Goal: Transaction & Acquisition: Purchase product/service

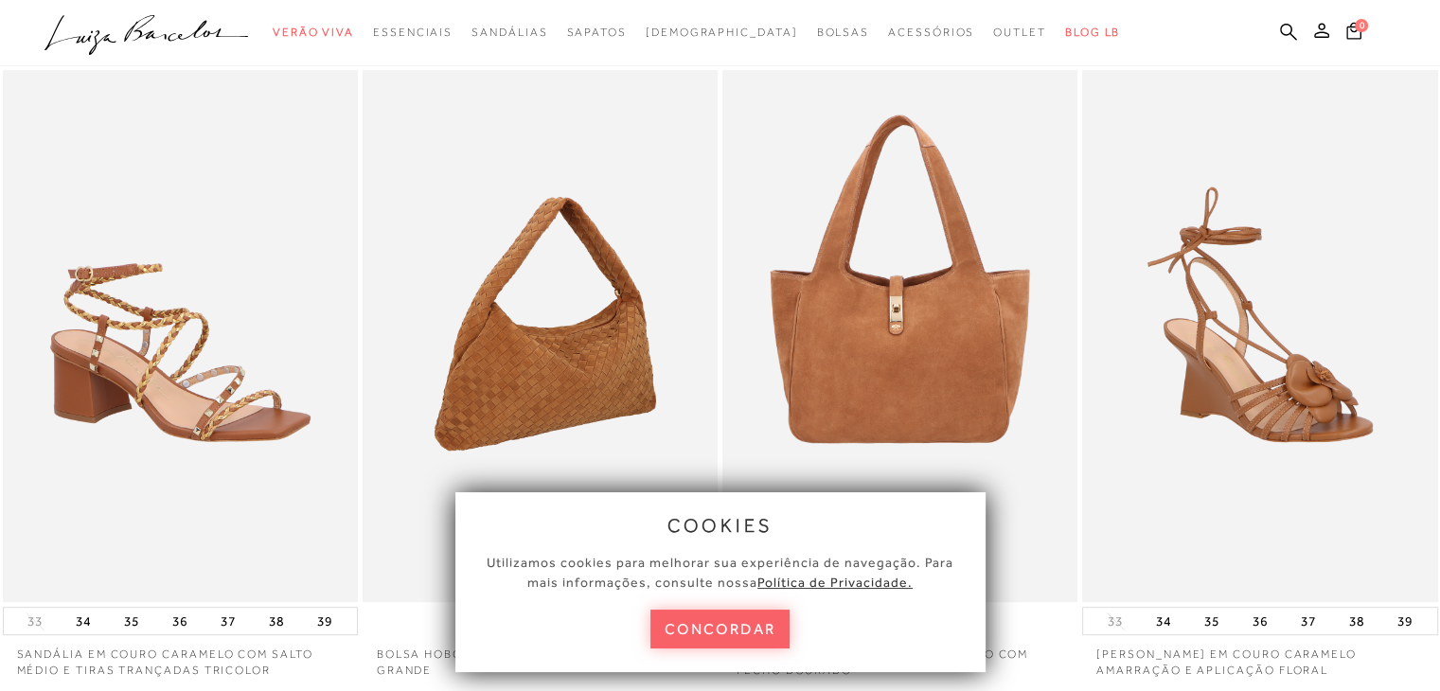
scroll to position [757, 0]
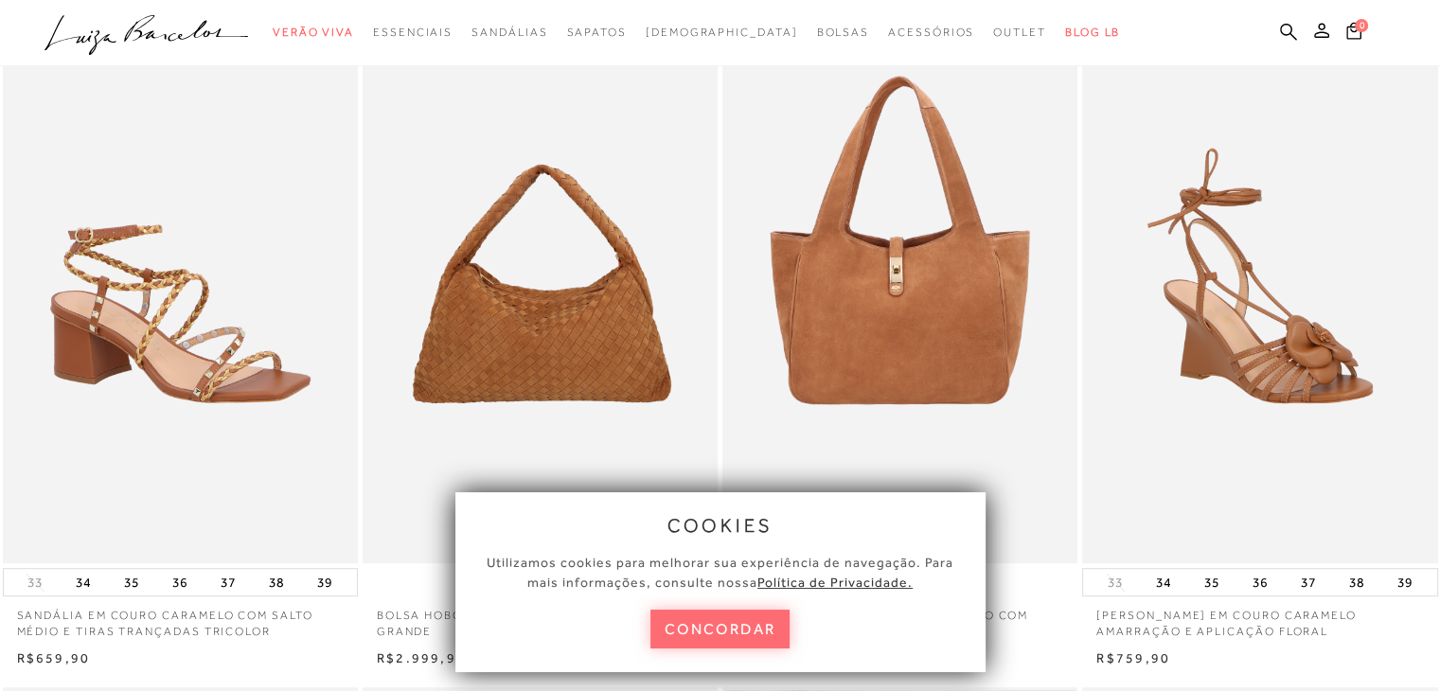
click at [760, 637] on button "concordar" at bounding box center [720, 629] width 140 height 39
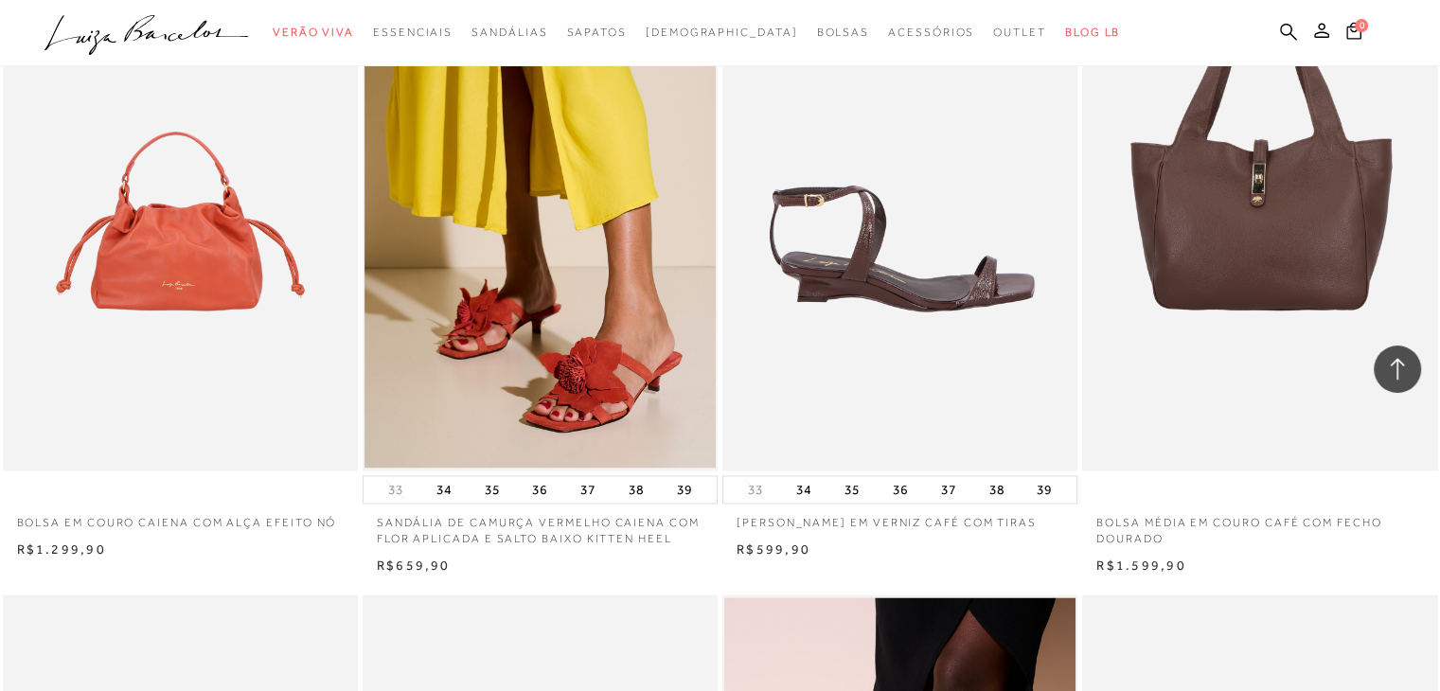
scroll to position [2840, 0]
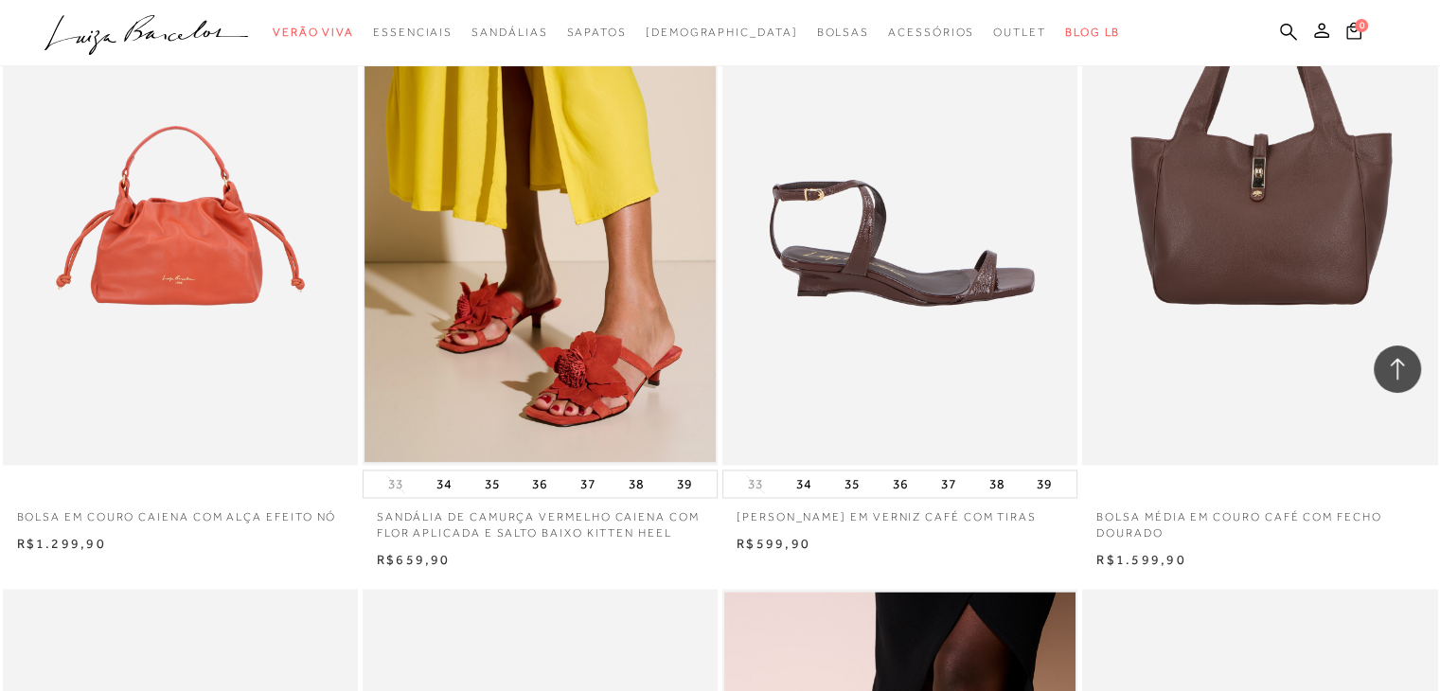
click at [947, 310] on img at bounding box center [900, 199] width 353 height 533
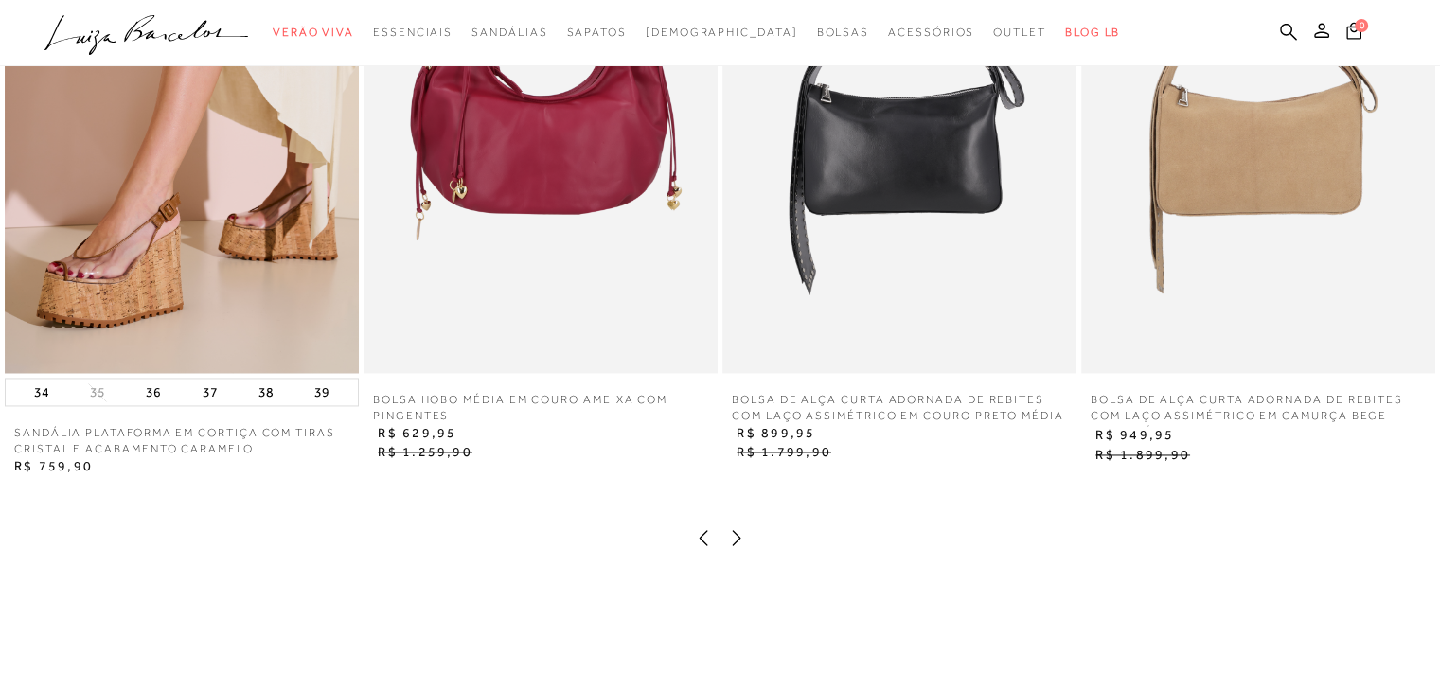
scroll to position [2840, 0]
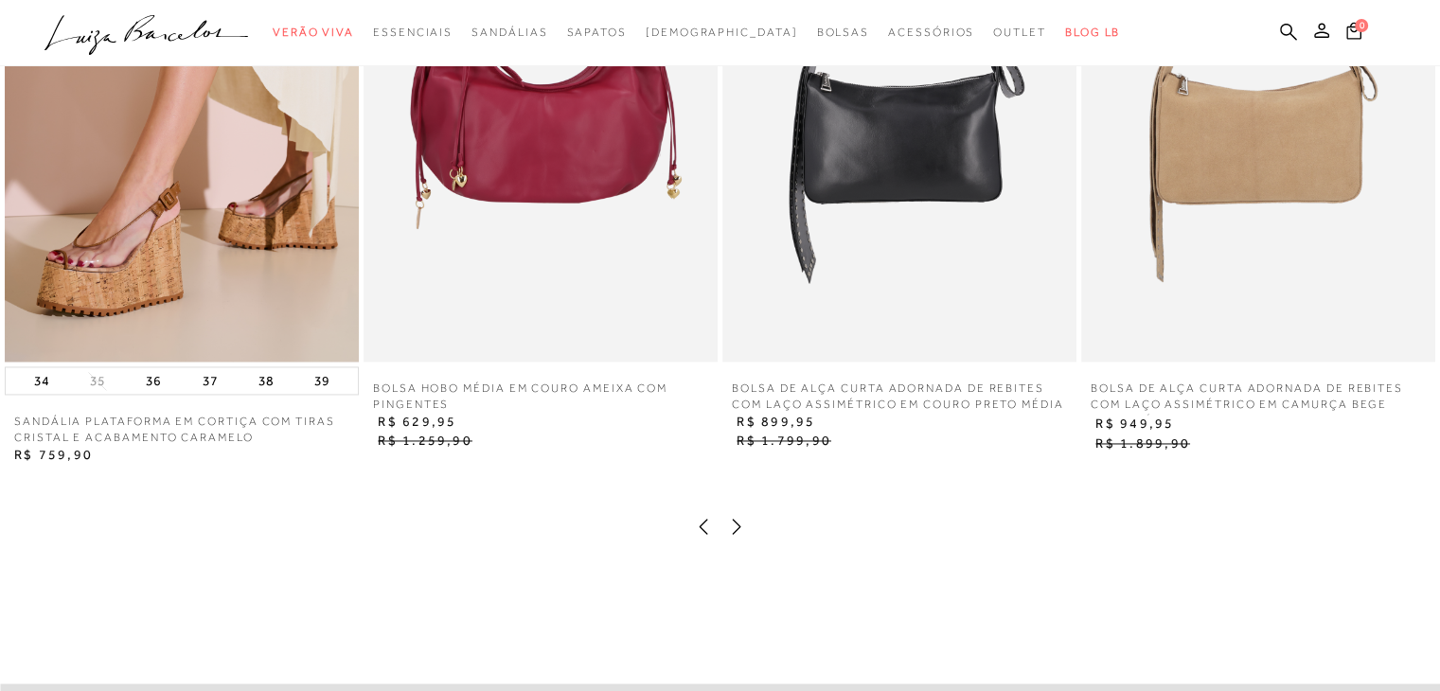
click at [946, 231] on img at bounding box center [899, 96] width 354 height 531
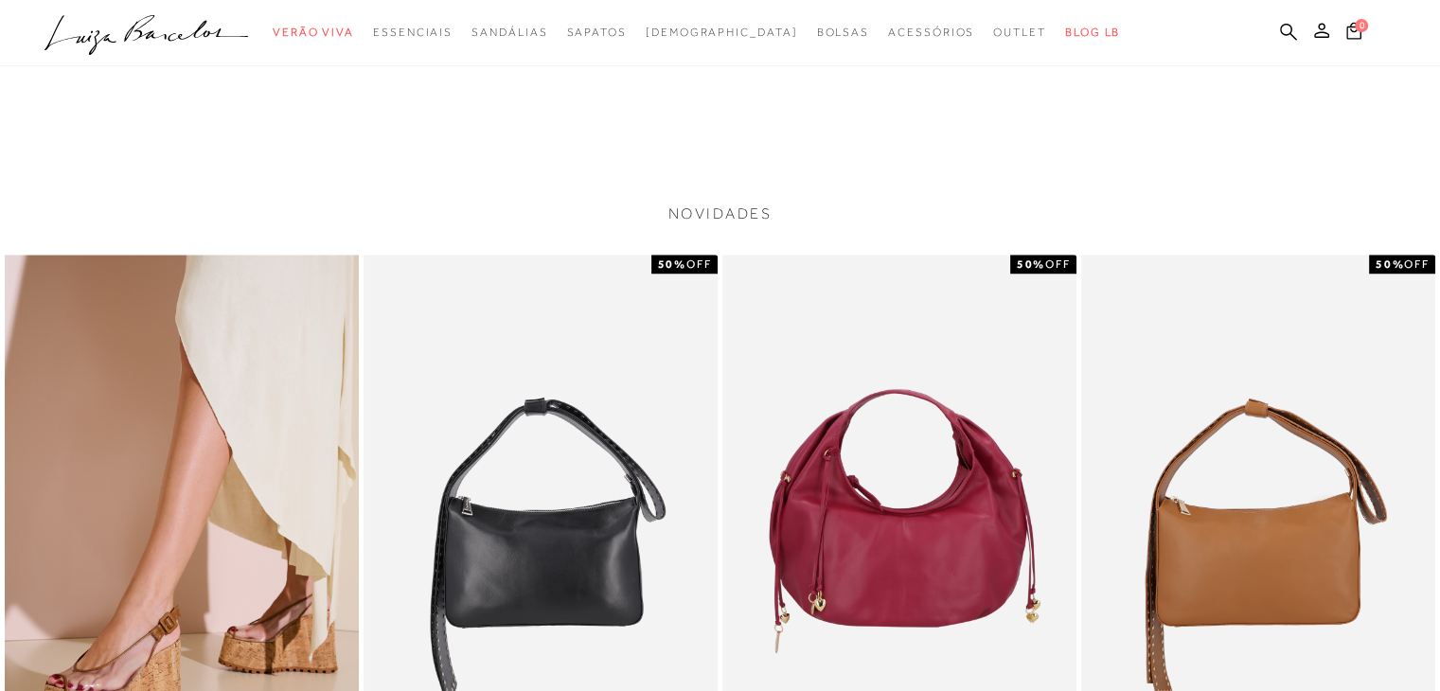
scroll to position [2840, 0]
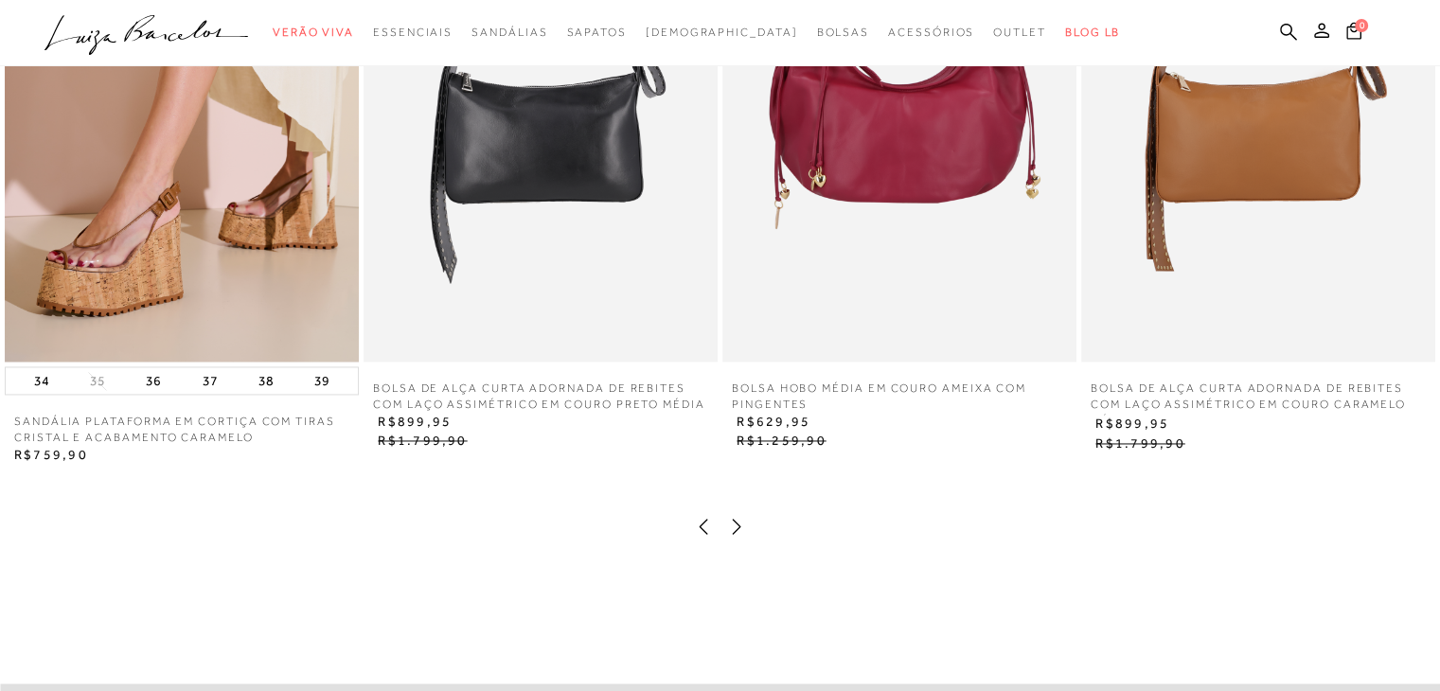
click at [171, 279] on img at bounding box center [182, 96] width 354 height 531
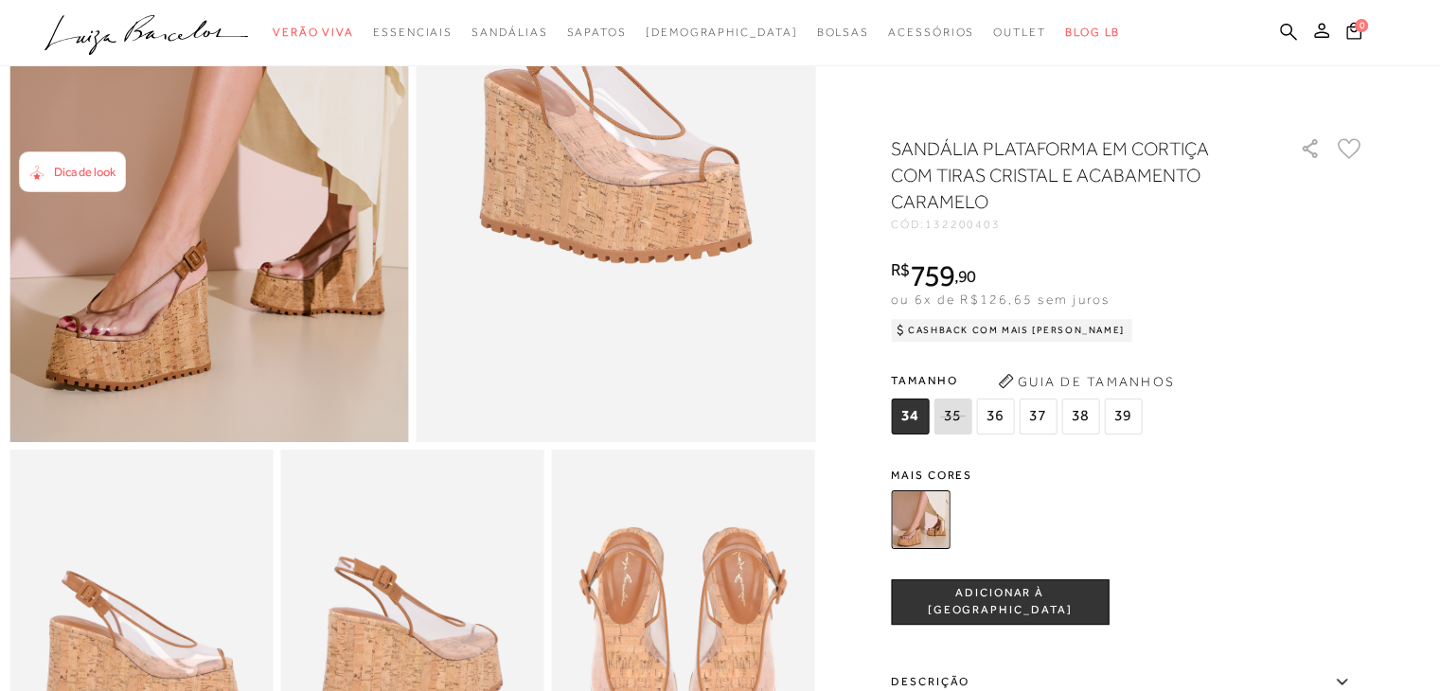
scroll to position [189, 0]
